Goal: Task Accomplishment & Management: Manage account settings

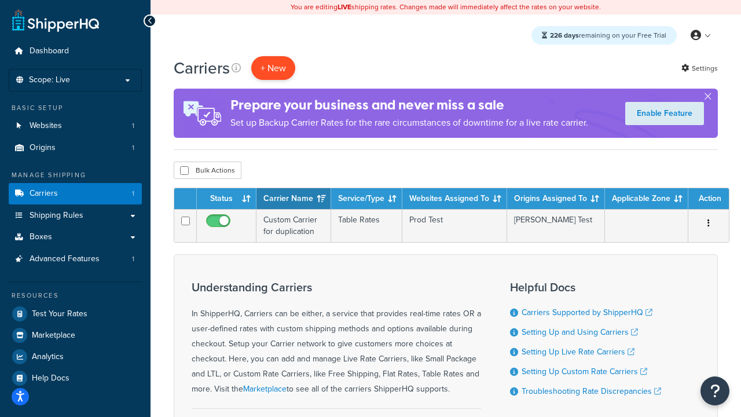
click at [273, 68] on button "+ New" at bounding box center [273, 68] width 44 height 24
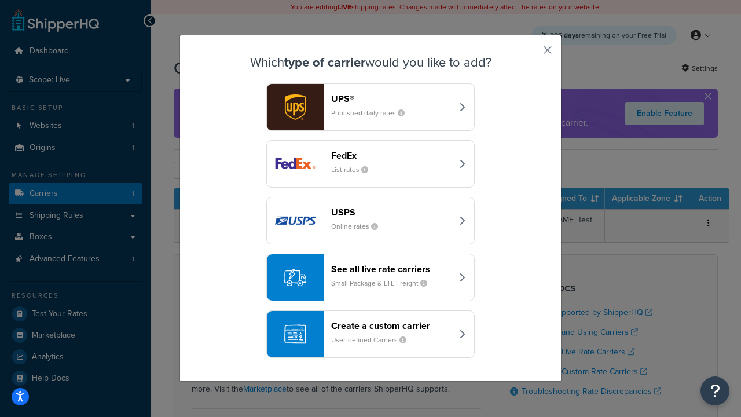
click at [391, 155] on header "FedEx" at bounding box center [391, 155] width 121 height 11
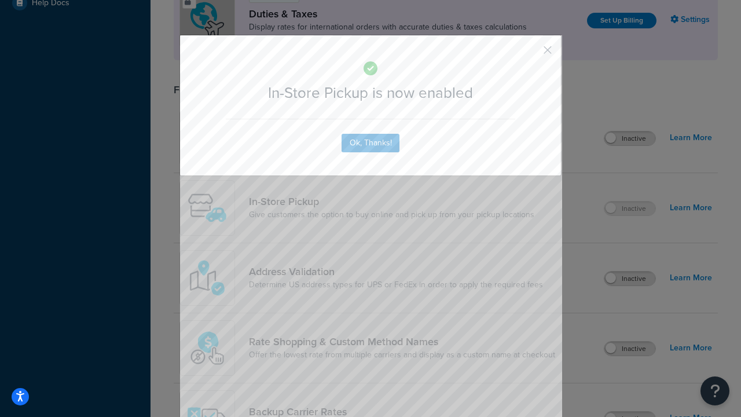
click at [530, 54] on button "button" at bounding box center [530, 54] width 3 height 3
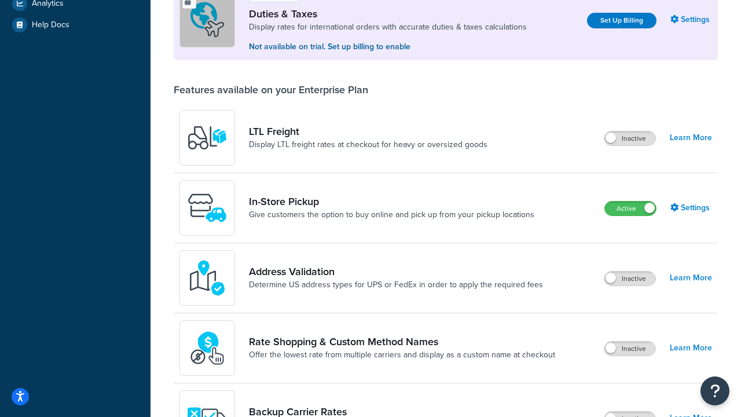
scroll to position [397, 0]
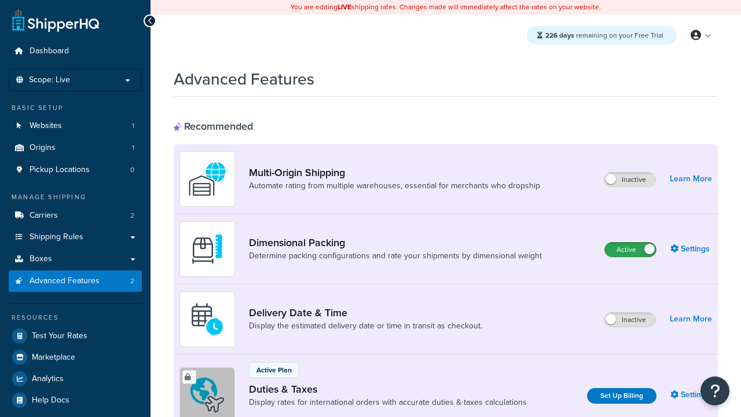
click at [630, 249] on label "Active" at bounding box center [630, 249] width 51 height 14
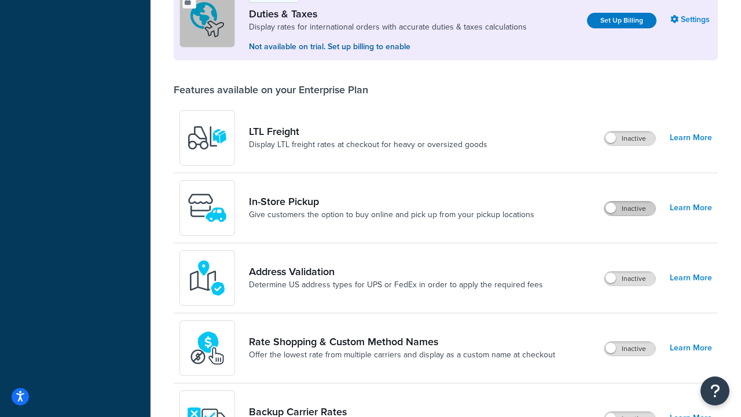
scroll to position [353, 0]
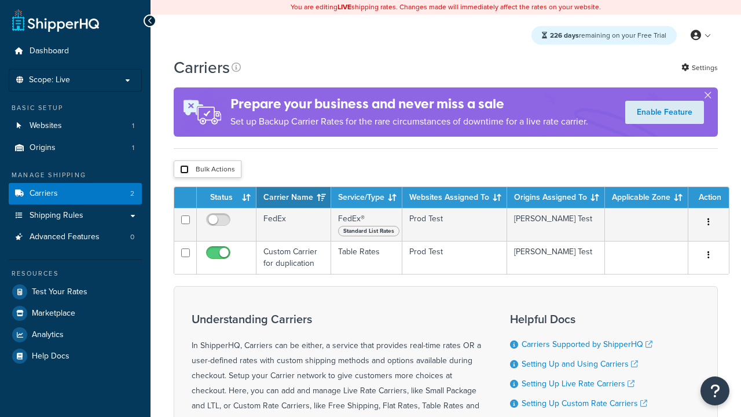
click at [184, 169] on input "checkbox" at bounding box center [184, 169] width 9 height 9
checkbox input "true"
click at [0, 0] on button "Delete" at bounding box center [0, 0] width 0 height 0
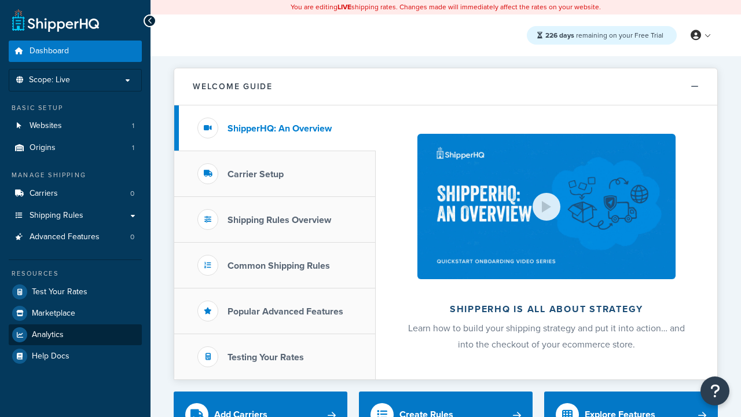
click at [47, 334] on span "Analytics" at bounding box center [48, 335] width 32 height 10
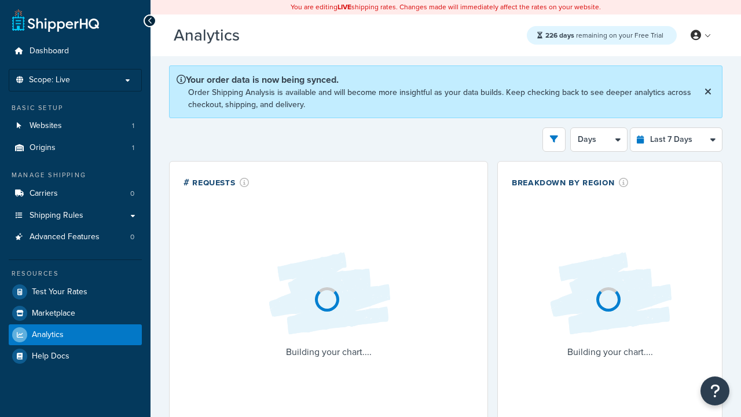
select select "last_7_days"
